Goal: Information Seeking & Learning: Check status

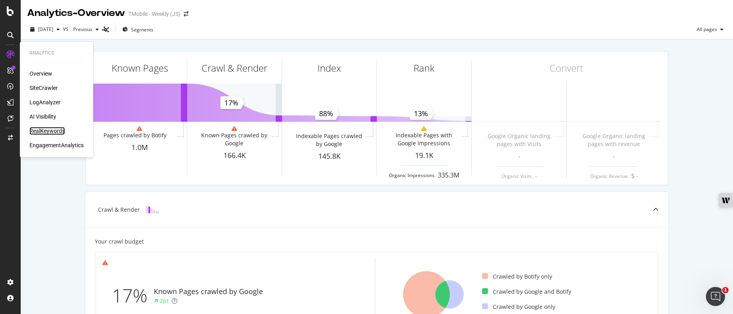
click at [52, 130] on div "RealKeywords" at bounding box center [46, 131] width 35 height 8
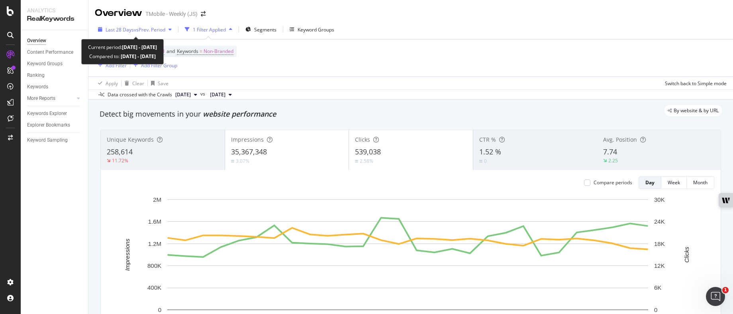
click at [118, 25] on div "Last 28 Days vs Prev. Period" at bounding box center [135, 29] width 80 height 12
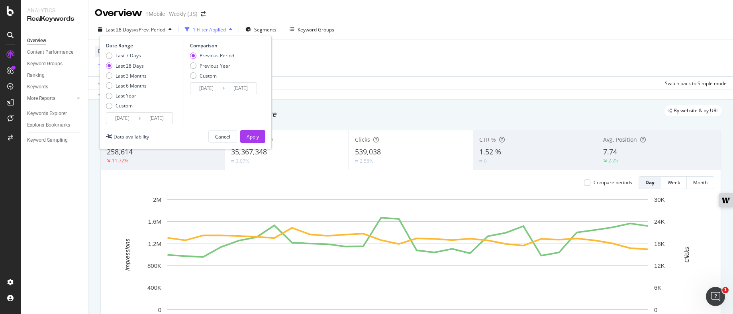
click at [130, 122] on input "[DATE]" at bounding box center [122, 118] width 32 height 11
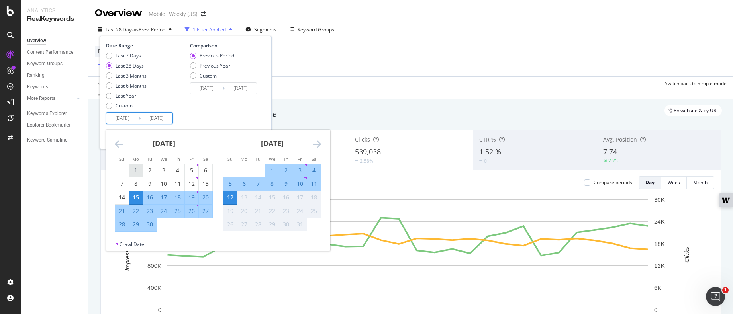
click at [139, 175] on div "1" at bounding box center [136, 170] width 14 height 13
type input "[DATE]"
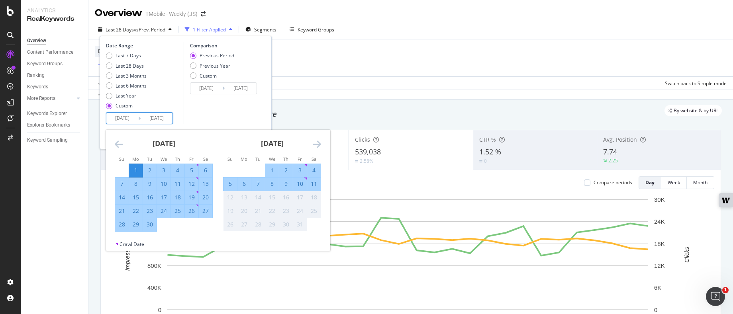
click at [146, 225] on div "30" at bounding box center [150, 225] width 14 height 8
type input "[DATE]"
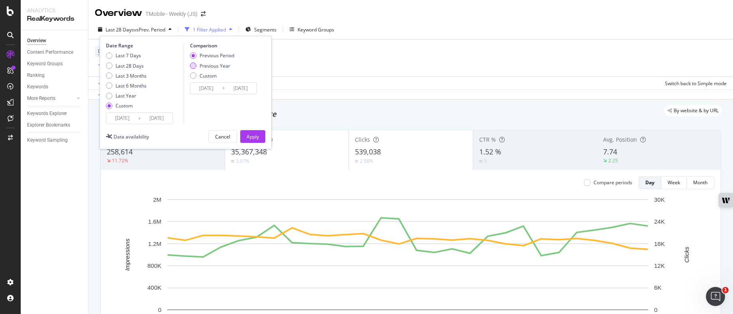
click at [214, 65] on div "Previous Year" at bounding box center [215, 66] width 31 height 7
type input "[DATE]"
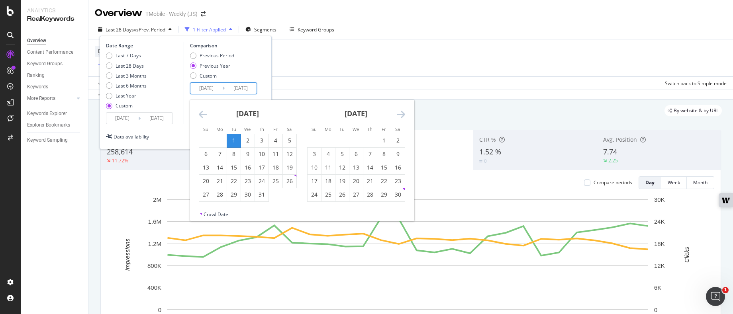
click at [219, 87] on input "[DATE]" at bounding box center [206, 88] width 32 height 11
type input "[DATE]"
click at [256, 89] on input "[DATE]" at bounding box center [241, 88] width 32 height 11
click at [242, 87] on input "[DATE]" at bounding box center [241, 88] width 32 height 11
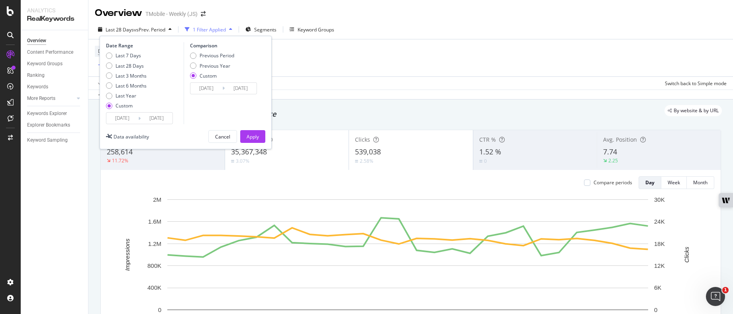
type input "[DATE]"
click at [259, 102] on div "Comparison Previous Period Previous Year Custom [DATE] Navigate forward to inte…" at bounding box center [222, 83] width 76 height 82
click at [252, 132] on div "Apply" at bounding box center [253, 137] width 12 height 12
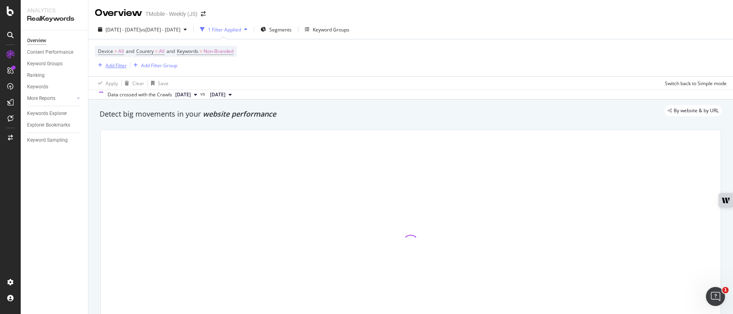
click at [102, 64] on icon "button" at bounding box center [100, 65] width 4 height 5
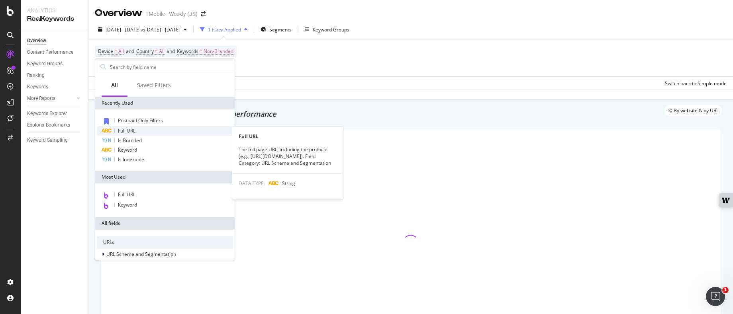
click at [146, 130] on div "Full URL" at bounding box center [165, 131] width 136 height 10
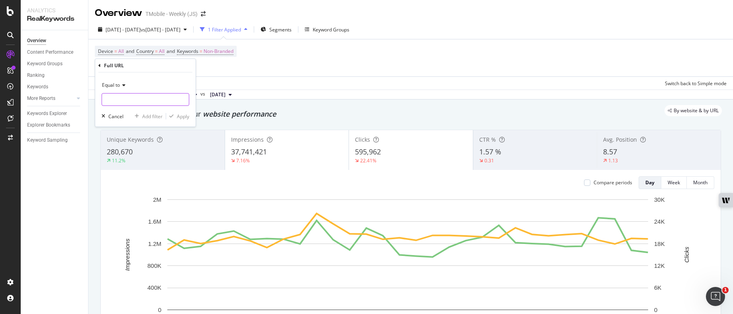
click at [146, 98] on input "text" at bounding box center [145, 99] width 87 height 13
paste input "[DOMAIN_NAME][URL] 86280"
drag, startPoint x: 113, startPoint y: 102, endPoint x: 72, endPoint y: 101, distance: 40.6
click at [72, 101] on body "Analytics RealKeywords Overview Content Performance Keyword Groups Ranking Keyw…" at bounding box center [366, 157] width 733 height 314
click at [113, 101] on input "[DOMAIN_NAME][URL]" at bounding box center [139, 99] width 75 height 13
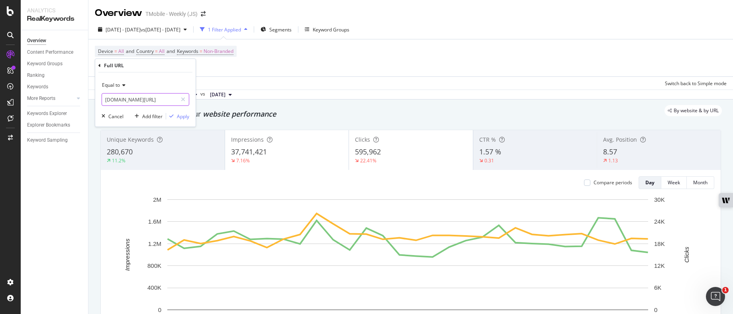
click at [113, 101] on input "[DOMAIN_NAME][URL]" at bounding box center [139, 99] width 75 height 13
type input "[DOMAIN_NAME][URL]"
click at [120, 88] on div "Equal to" at bounding box center [146, 85] width 88 height 13
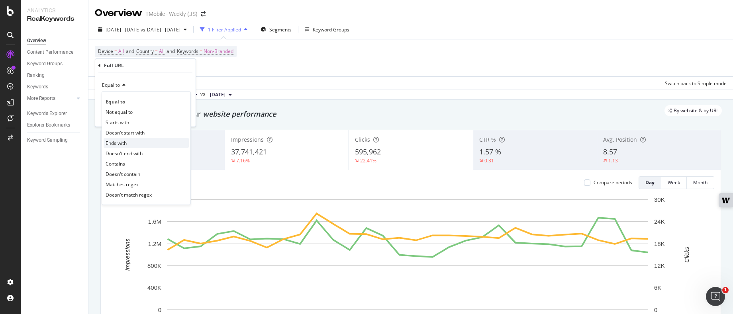
click at [149, 145] on div "Ends with" at bounding box center [146, 143] width 85 height 10
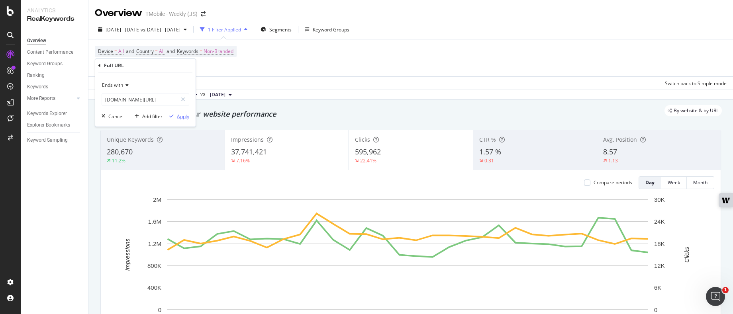
click at [184, 118] on div "Apply" at bounding box center [183, 116] width 12 height 7
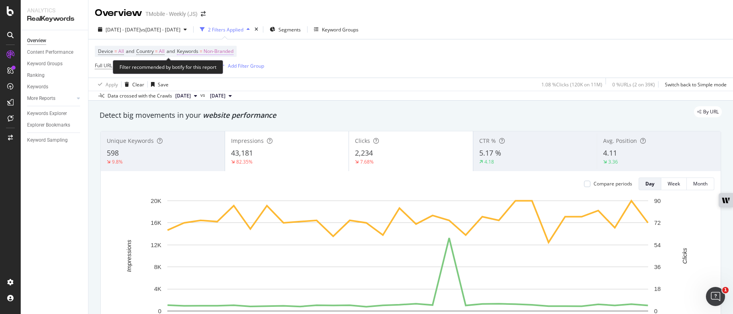
click at [230, 51] on span "Non-Branded" at bounding box center [219, 51] width 30 height 11
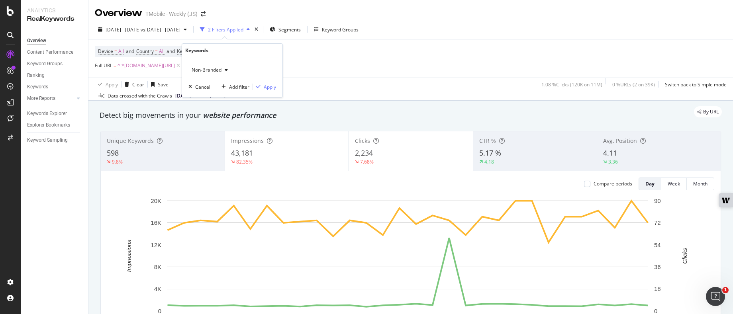
click at [223, 69] on div "button" at bounding box center [226, 70] width 10 height 5
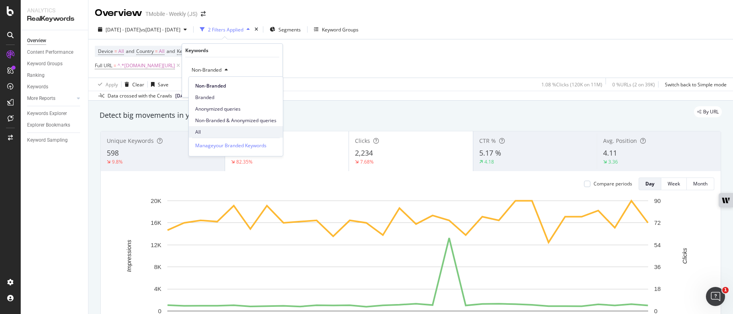
click at [225, 133] on span "All" at bounding box center [235, 132] width 81 height 7
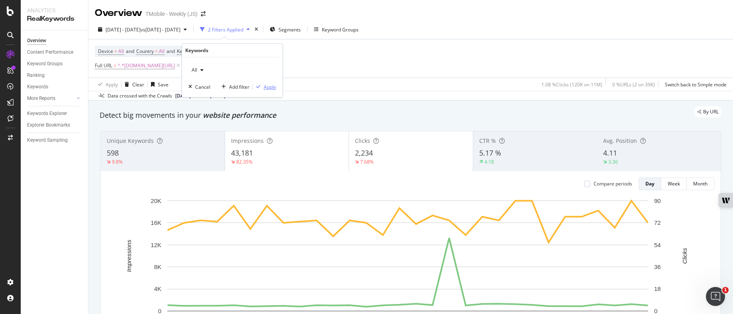
click at [267, 89] on div "Apply" at bounding box center [270, 87] width 12 height 7
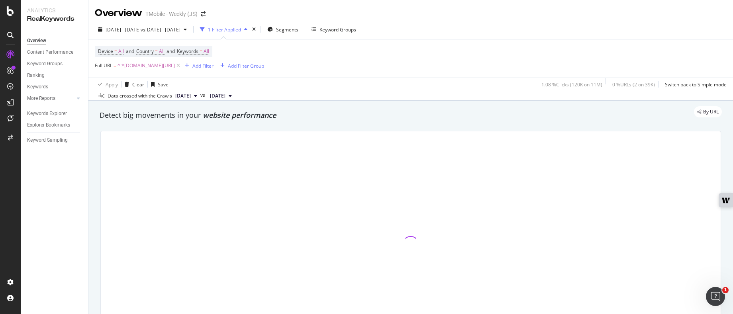
click at [272, 94] on div "Data crossed with the Crawls [DATE] vs [DATE]" at bounding box center [410, 96] width 644 height 10
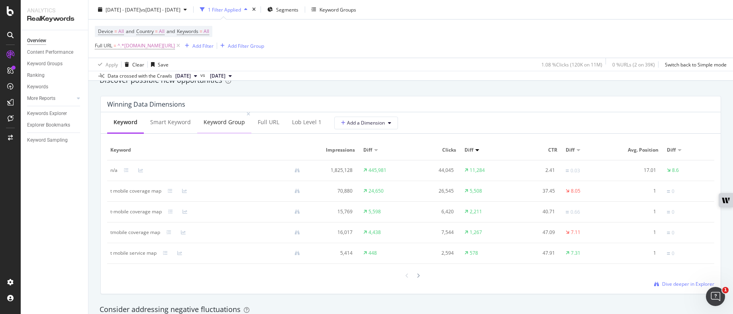
scroll to position [699, 0]
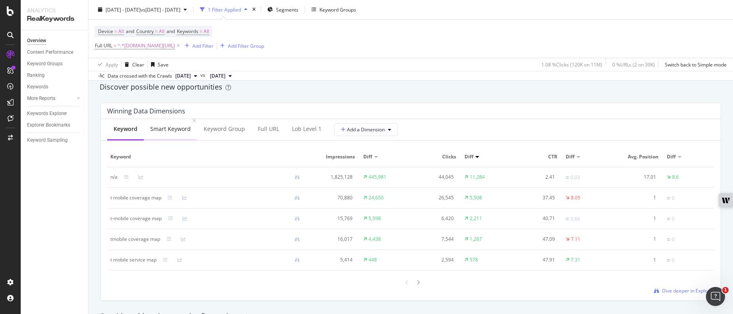
click at [177, 130] on div "Smart Keyword" at bounding box center [170, 129] width 41 height 8
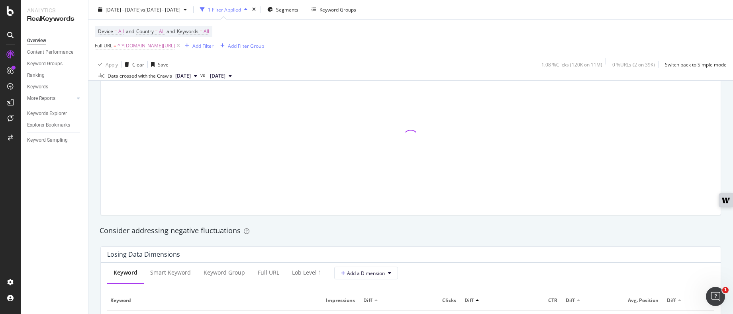
scroll to position [804, 0]
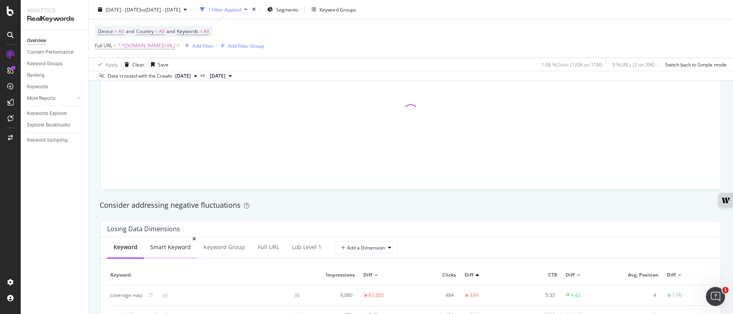
click at [185, 246] on div "Smart Keyword" at bounding box center [170, 247] width 41 height 8
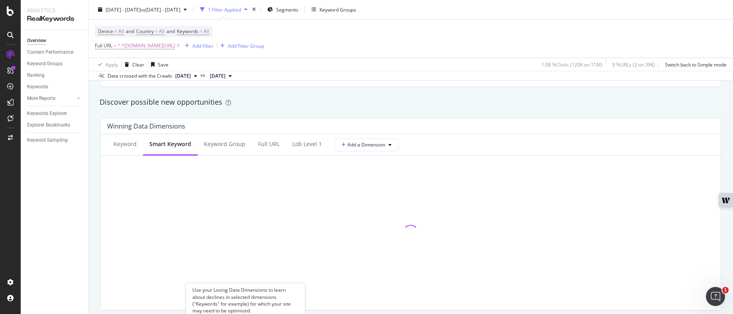
scroll to position [683, 0]
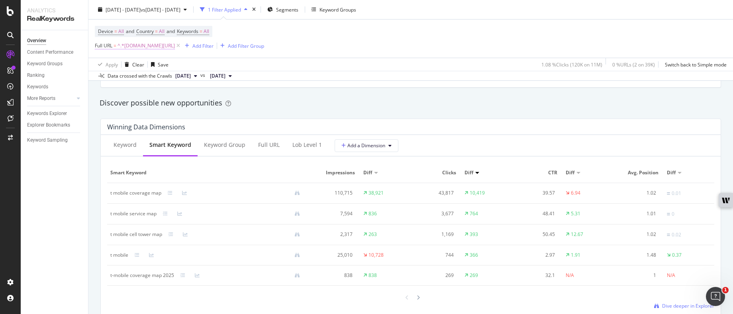
click at [139, 48] on span "^.*[DOMAIN_NAME][URL]" at bounding box center [145, 45] width 57 height 11
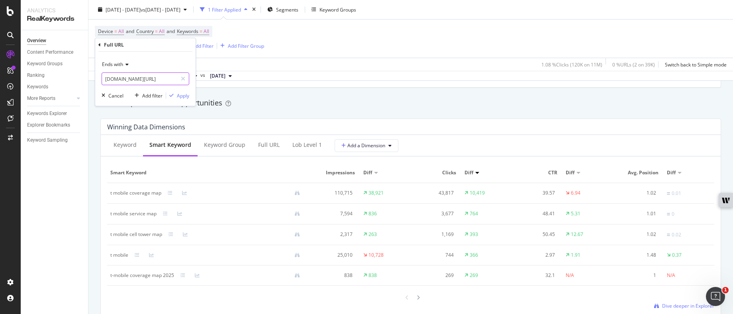
click at [134, 74] on input "[DOMAIN_NAME][URL]" at bounding box center [139, 78] width 75 height 13
paste input ".[DOMAIN_NAME][URL]​"
type input ".[DOMAIN_NAME][URL]​"
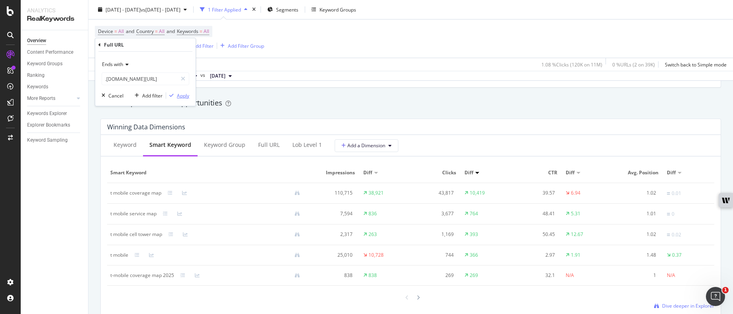
click at [183, 97] on div "Apply" at bounding box center [183, 95] width 12 height 7
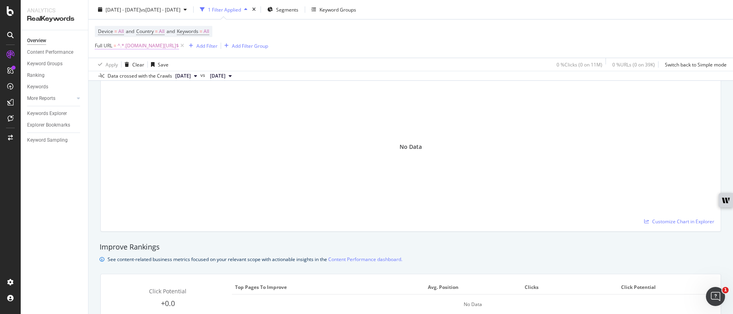
scroll to position [370, 0]
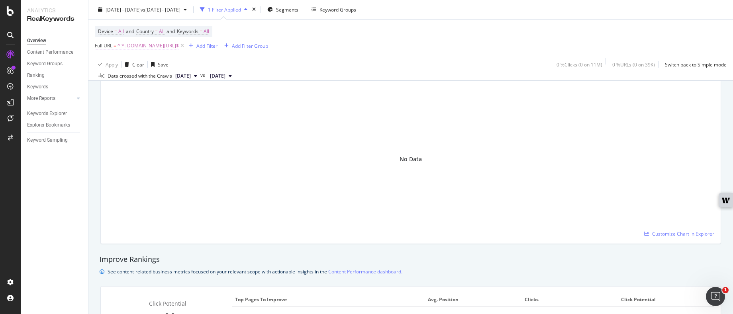
click at [179, 45] on span "^.*.[DOMAIN_NAME][URL]​$" at bounding box center [147, 45] width 61 height 11
click at [143, 75] on input ".[DOMAIN_NAME][URL]​" at bounding box center [139, 78] width 75 height 13
paste input "[DOMAIN_NAME][URL]"
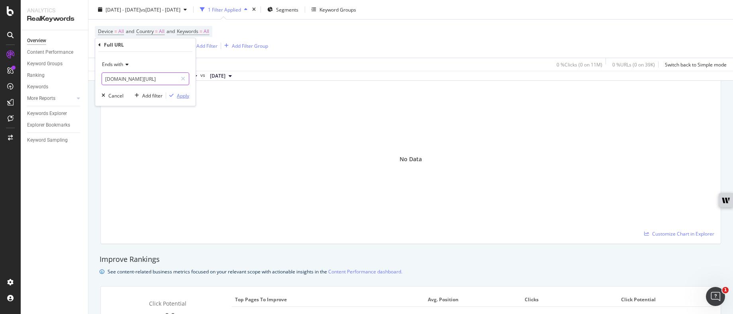
type input "[DOMAIN_NAME][URL]"
click at [184, 96] on div "Apply" at bounding box center [183, 95] width 12 height 7
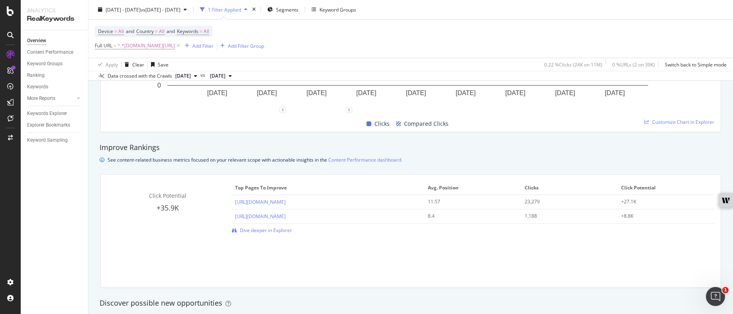
scroll to position [485, 0]
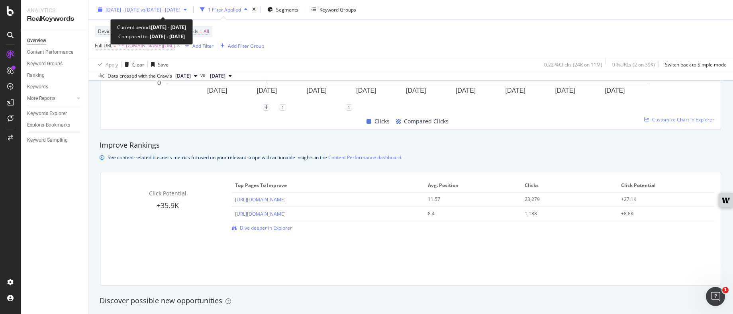
click at [180, 7] on span "vs [DATE] - [DATE]" at bounding box center [161, 9] width 40 height 7
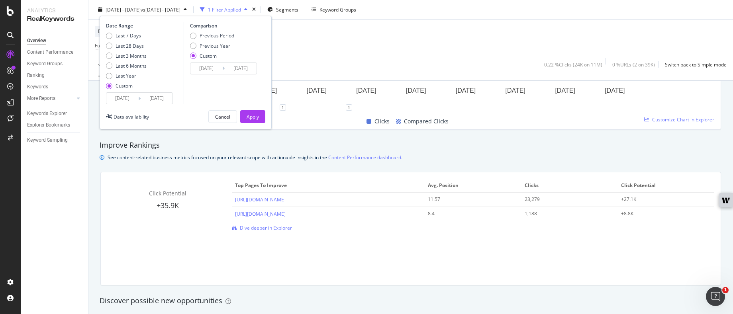
click at [222, 31] on div "Comparison Previous Period Previous Year Custom [DATE] Navigate forward to inte…" at bounding box center [222, 63] width 76 height 82
click at [222, 36] on div "Previous Period" at bounding box center [217, 35] width 35 height 7
type input "[DATE]"
click at [253, 115] on div "Apply" at bounding box center [253, 116] width 12 height 7
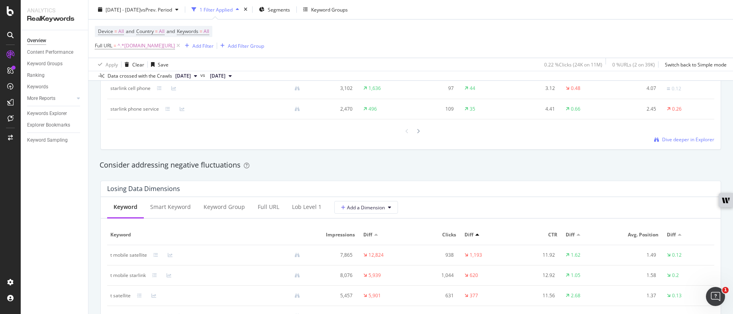
scroll to position [849, 0]
